Goal: Navigation & Orientation: Find specific page/section

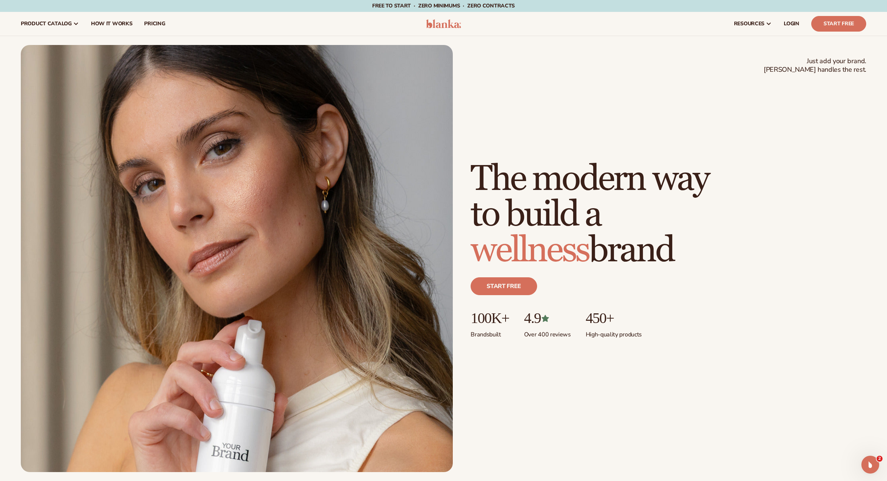
click at [643, 349] on div "Just add your brand. Blanka handles the rest. beauty,skin care,wellness,makeup …" at bounding box center [669, 258] width 396 height 195
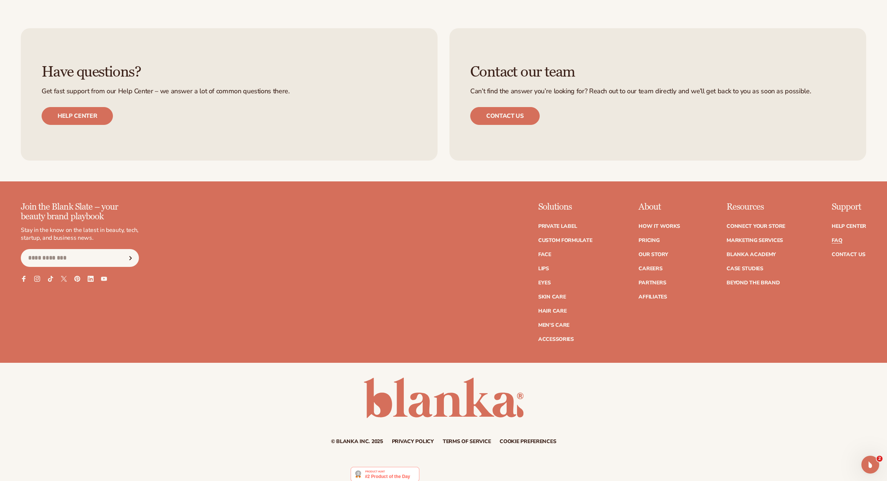
click at [837, 240] on link "FAQ" at bounding box center [837, 240] width 10 height 5
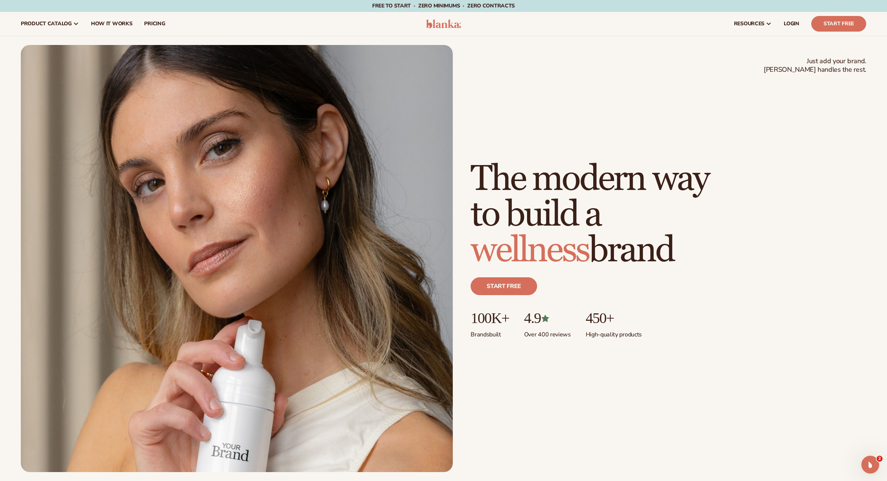
scroll to position [3842, 0]
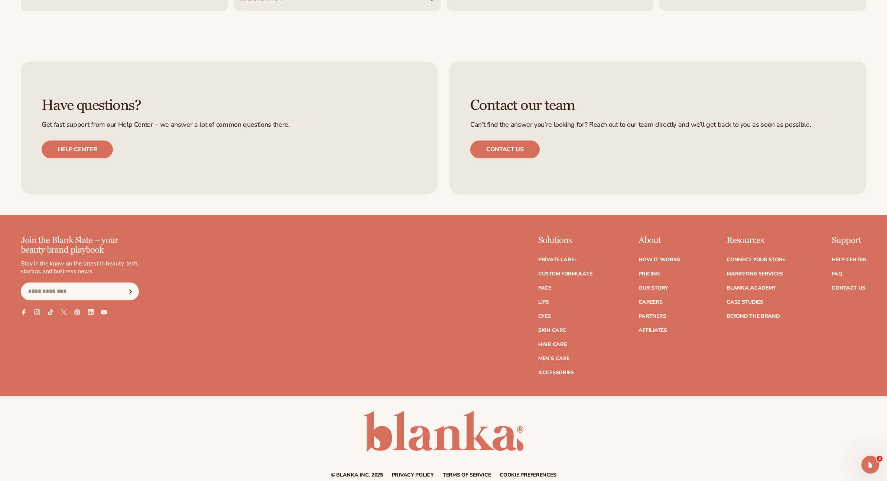
click at [659, 288] on link "Our Story" at bounding box center [653, 287] width 29 height 5
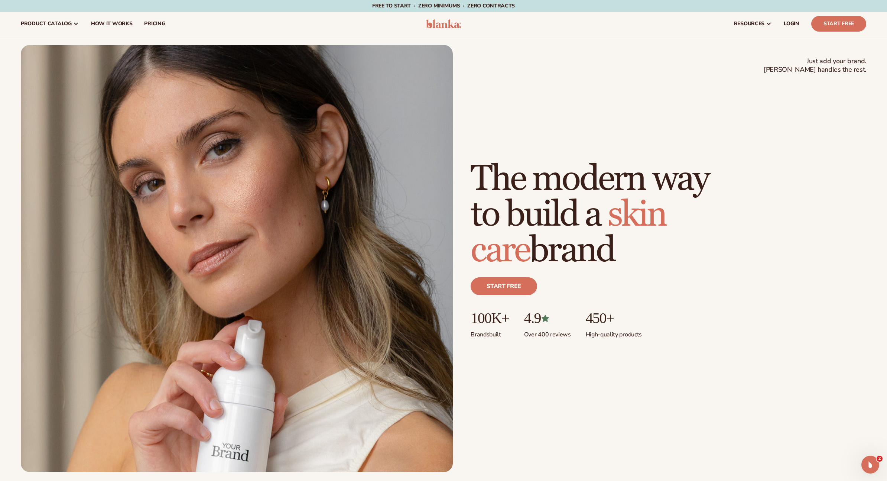
scroll to position [3842, 0]
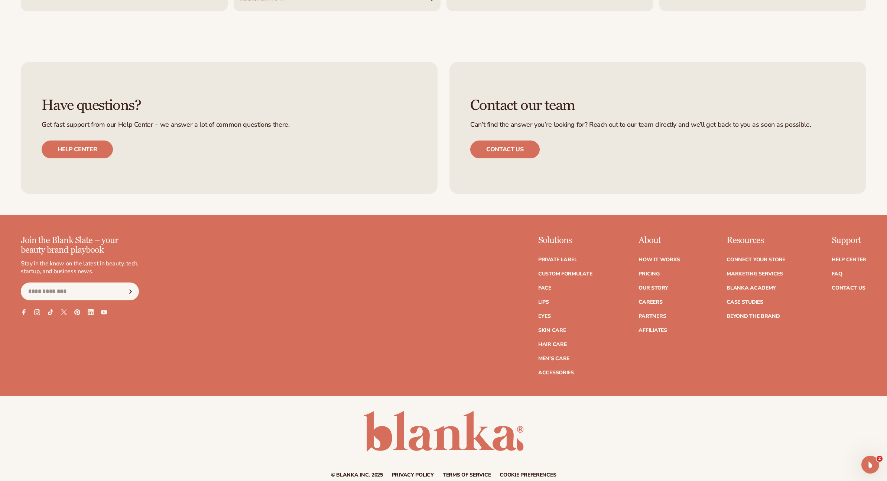
click at [665, 289] on link "Our Story" at bounding box center [653, 287] width 29 height 5
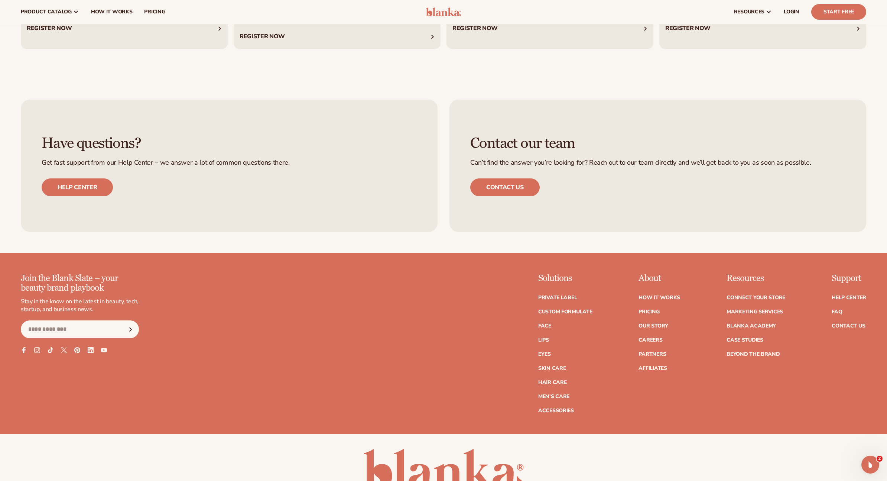
click at [659, 336] on ul "How It Works Pricing Our Story Careers Partners Affiliates" at bounding box center [660, 329] width 42 height 83
click at [659, 337] on link "Careers" at bounding box center [651, 339] width 24 height 5
